Goal: Download file/media

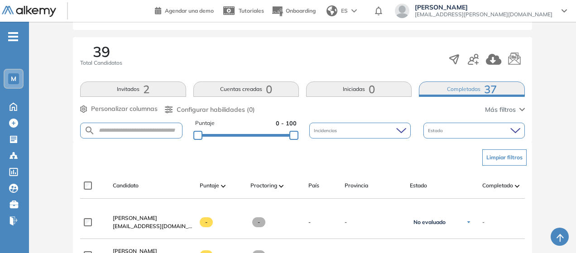
click at [468, 91] on button "Completadas 37" at bounding box center [472, 89] width 106 height 15
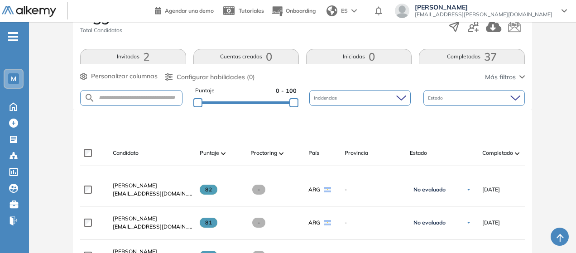
scroll to position [225, 0]
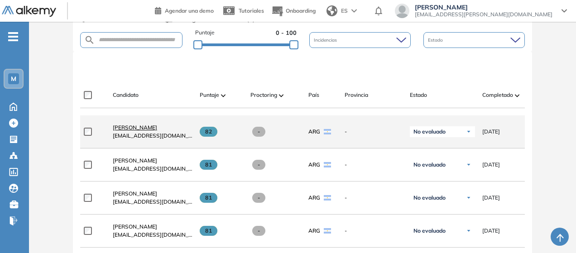
click at [143, 128] on span "[PERSON_NAME]" at bounding box center [135, 127] width 44 height 7
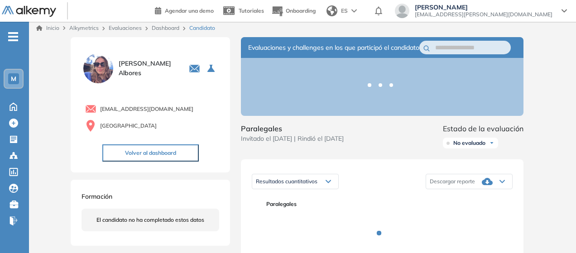
scroll to position [91, 0]
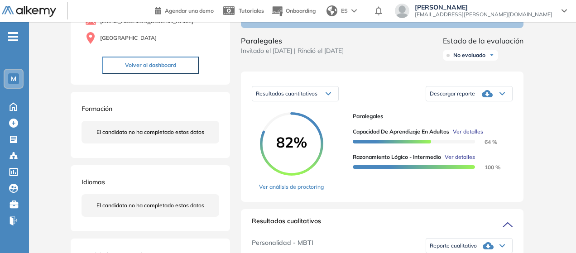
click at [496, 103] on div "Descargar reporte" at bounding box center [469, 94] width 86 height 18
click at [481, 108] on li "Descargar informe completo" at bounding box center [463, 103] width 67 height 9
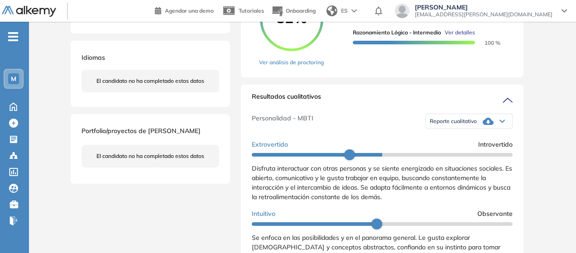
scroll to position [227, 0]
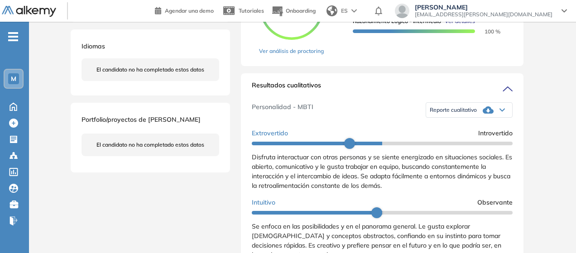
click at [483, 114] on icon at bounding box center [488, 109] width 11 height 7
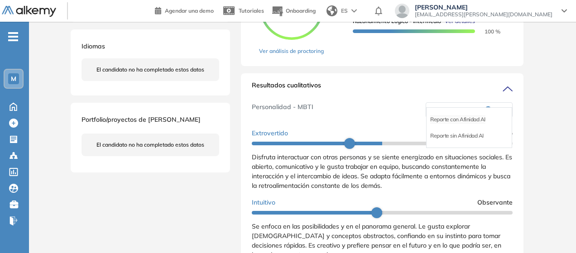
click at [476, 124] on li "Reporte con Afinidad AI" at bounding box center [457, 119] width 55 height 9
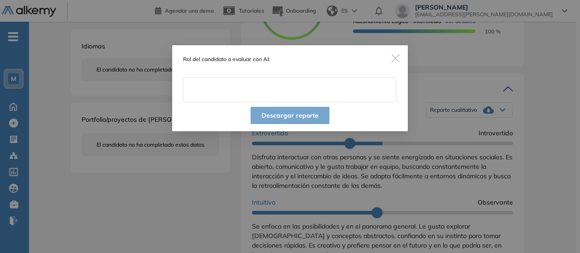
click at [324, 93] on input "text" at bounding box center [290, 89] width 214 height 25
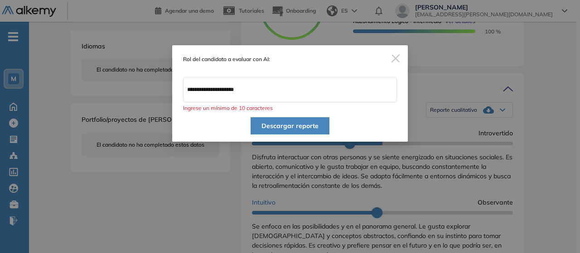
type input "*********"
click at [311, 121] on button "Descargar reporte" at bounding box center [290, 125] width 79 height 17
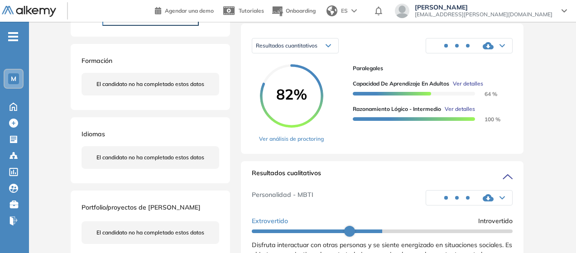
scroll to position [136, 0]
